Goal: Information Seeking & Learning: Learn about a topic

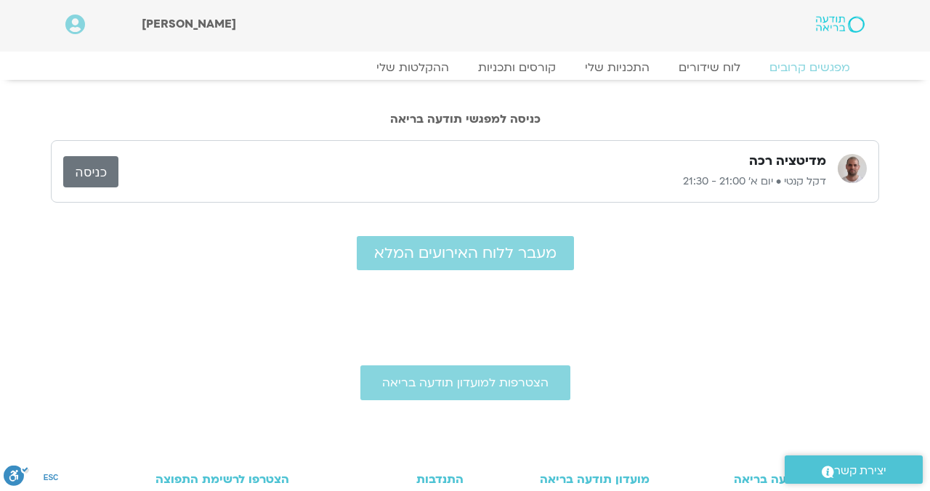
click at [105, 168] on link "כניסה" at bounding box center [90, 171] width 55 height 31
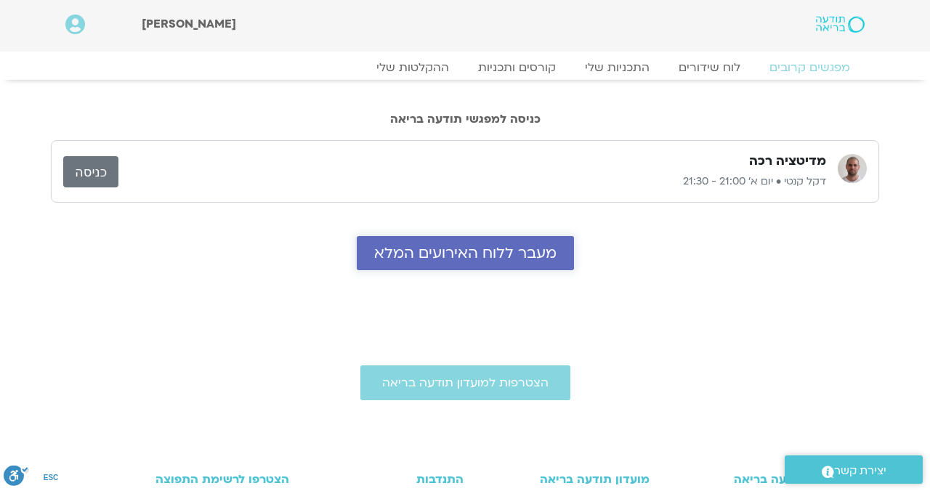
click at [413, 241] on link "מעבר ללוח האירועים המלא" at bounding box center [465, 253] width 217 height 34
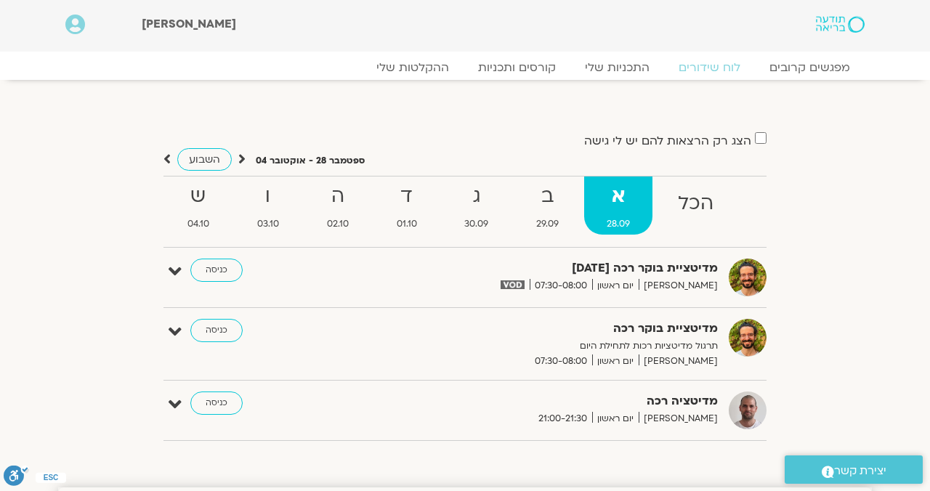
click at [541, 201] on strong "ב" at bounding box center [548, 196] width 68 height 33
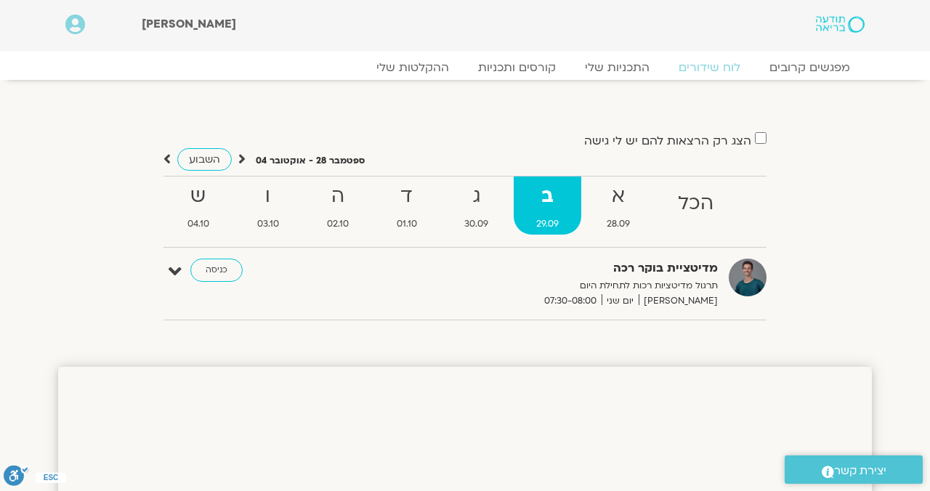
click at [161, 262] on div "הצג רק הרצאות להם יש [PERSON_NAME] גישה [DATE] - [DATE] השבוע להציג אירועים שפת…" at bounding box center [465, 231] width 814 height 200
click at [169, 262] on icon at bounding box center [175, 272] width 13 height 20
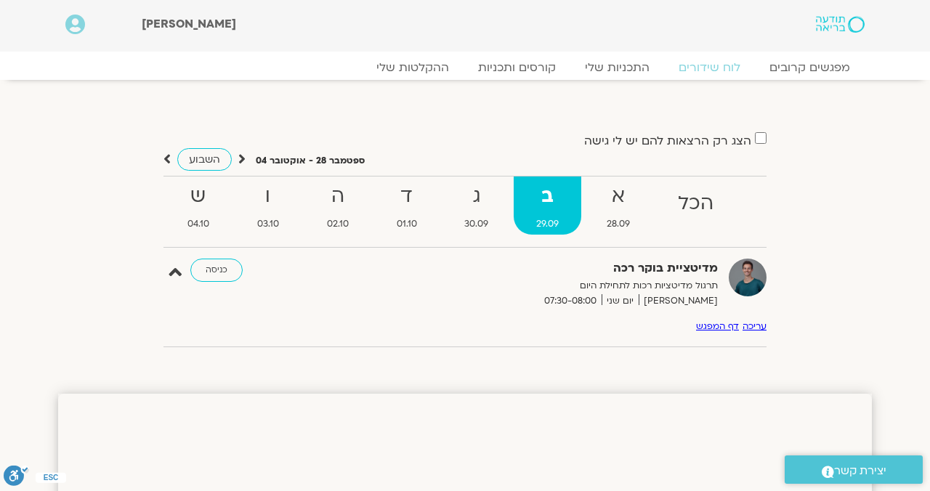
click at [471, 202] on strong "ג" at bounding box center [476, 196] width 69 height 33
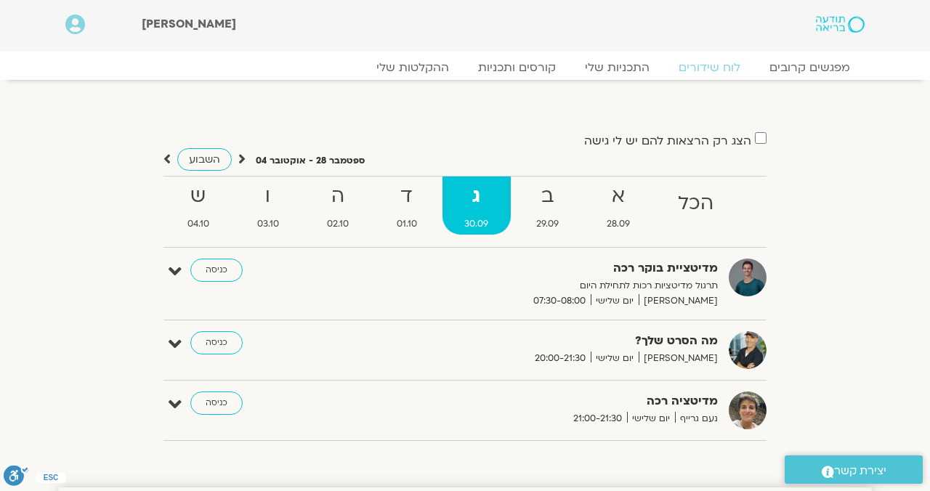
click at [403, 147] on div "הצג רק הרצאות להם יש לי גישה" at bounding box center [464, 141] width 603 height 20
click at [405, 200] on strong "ד" at bounding box center [406, 196] width 65 height 33
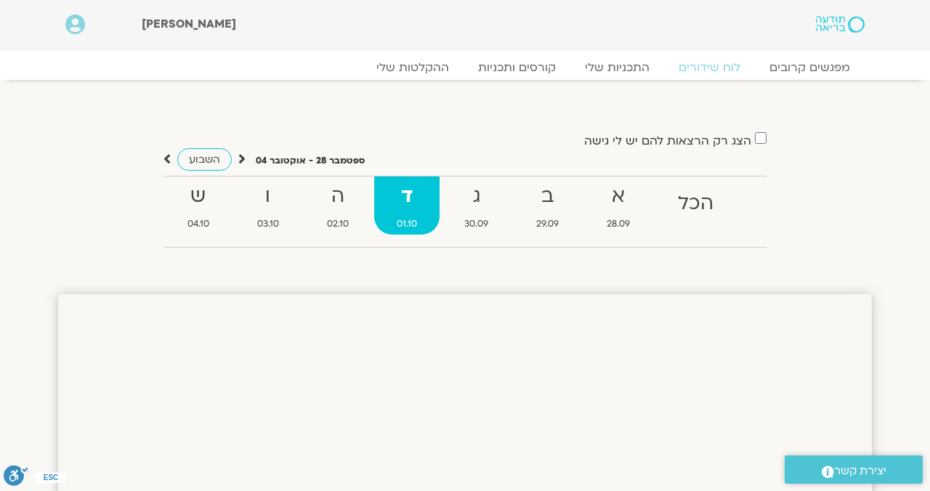
click at [338, 230] on span "02.10" at bounding box center [337, 223] width 67 height 15
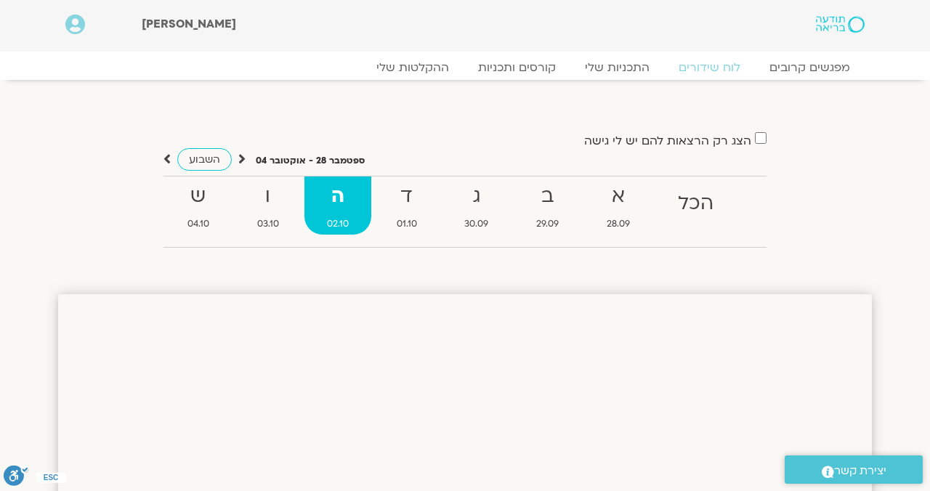
click at [697, 205] on strong "הכל" at bounding box center [695, 203] width 81 height 33
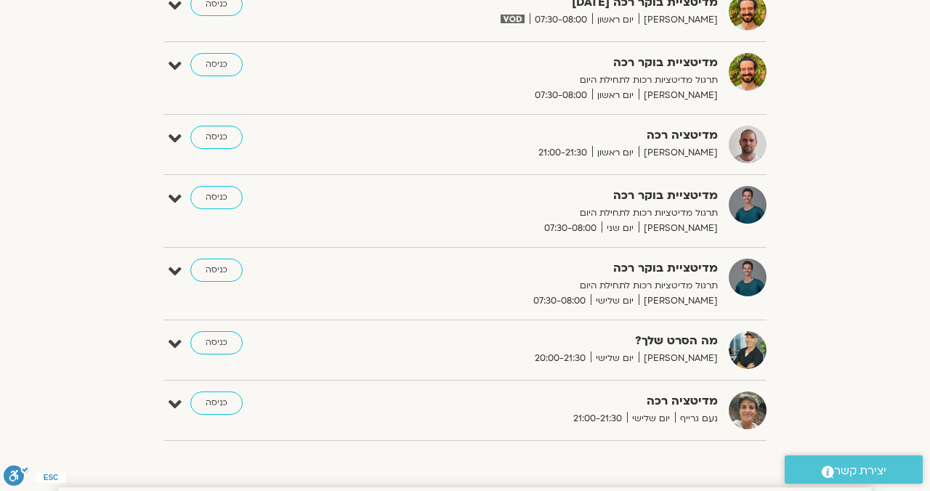
scroll to position [269, 0]
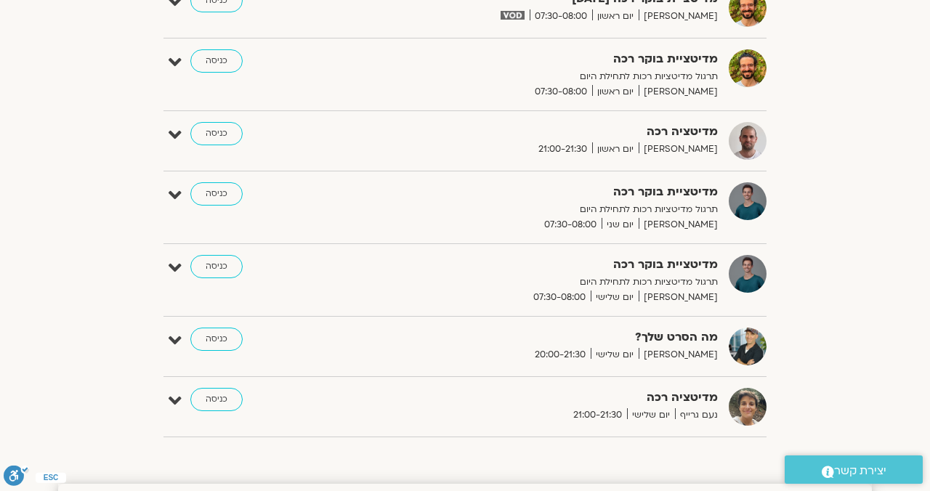
click at [467, 357] on div "מה הסרט שלך? [PERSON_NAME] יום שלישי 20:00-21:30" at bounding box center [543, 345] width 363 height 35
click at [660, 315] on div "התעוררות עדינה – יוגה והכנה ליום – [DATE] [PERSON_NAME] רוחם יום ראשון 06:30-07…" at bounding box center [464, 213] width 603 height 448
click at [684, 329] on strong "מה הסרט שלך?" at bounding box center [540, 338] width 356 height 20
click at [758, 347] on img at bounding box center [748, 347] width 38 height 38
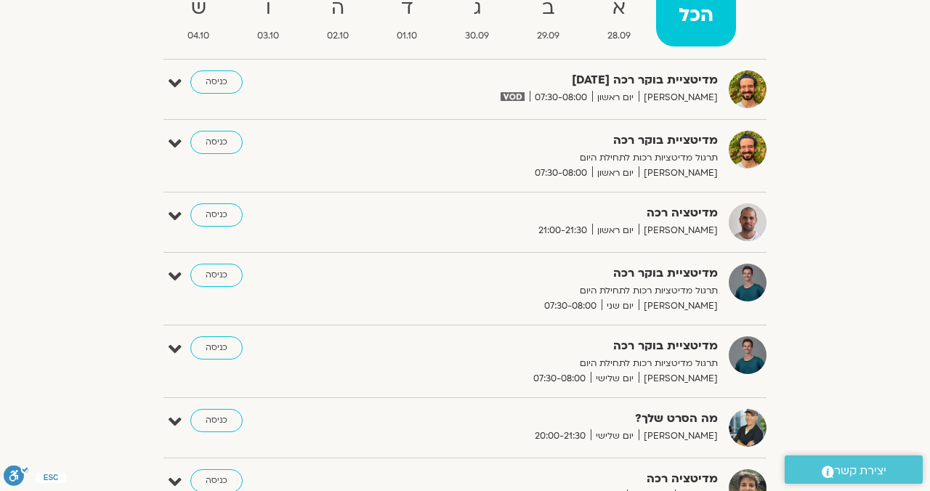
scroll to position [0, 0]
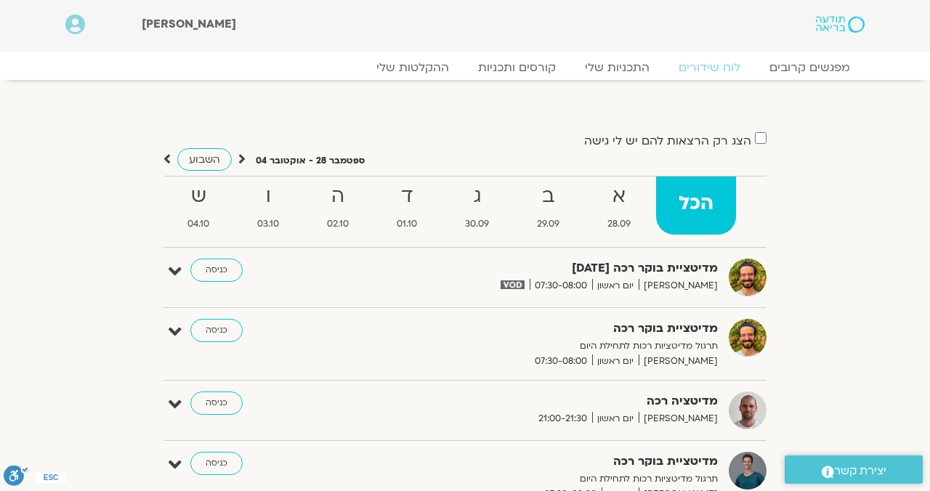
click at [827, 84] on div "מפגשים קרובים לוח שידורים התכניות שלי קורסים ותכניות ההקלטות שלי מפגשים קרובים …" at bounding box center [465, 71] width 814 height 25
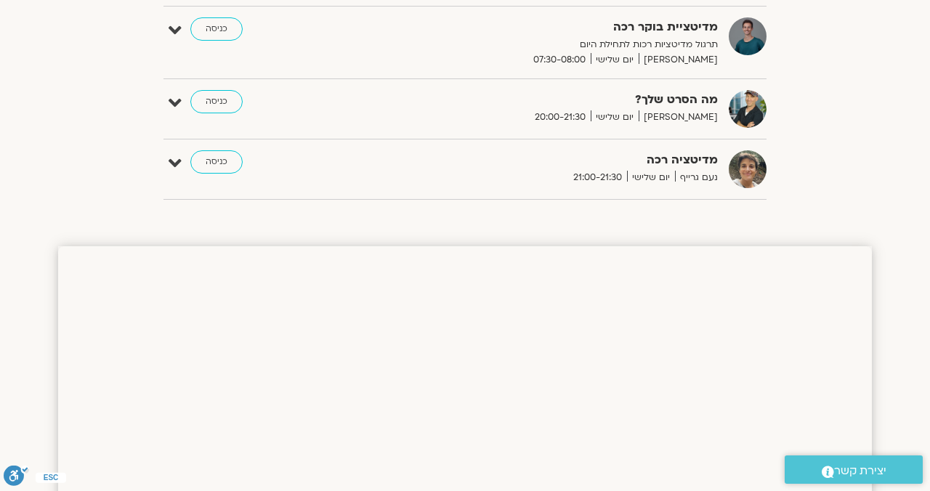
scroll to position [547, 0]
